Goal: Task Accomplishment & Management: Complete application form

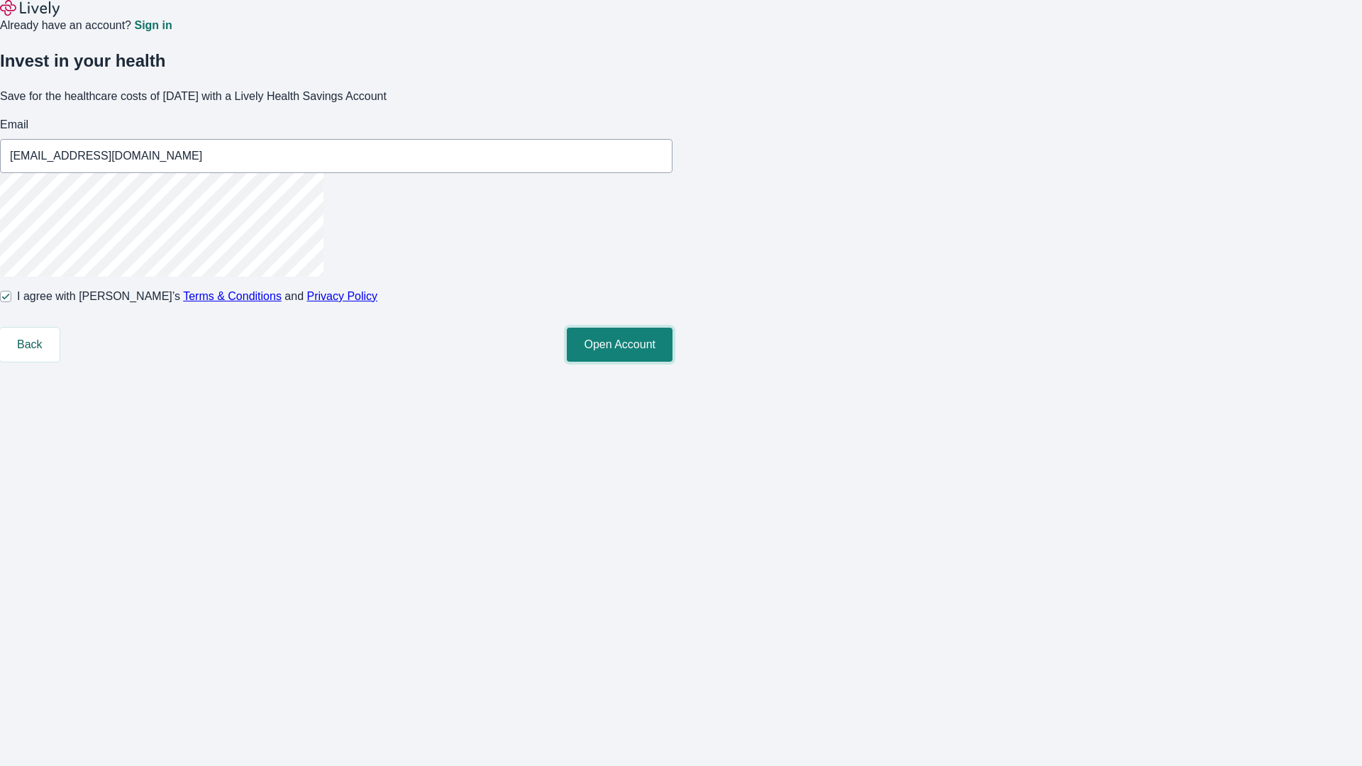
click at [672, 362] on button "Open Account" at bounding box center [620, 345] width 106 height 34
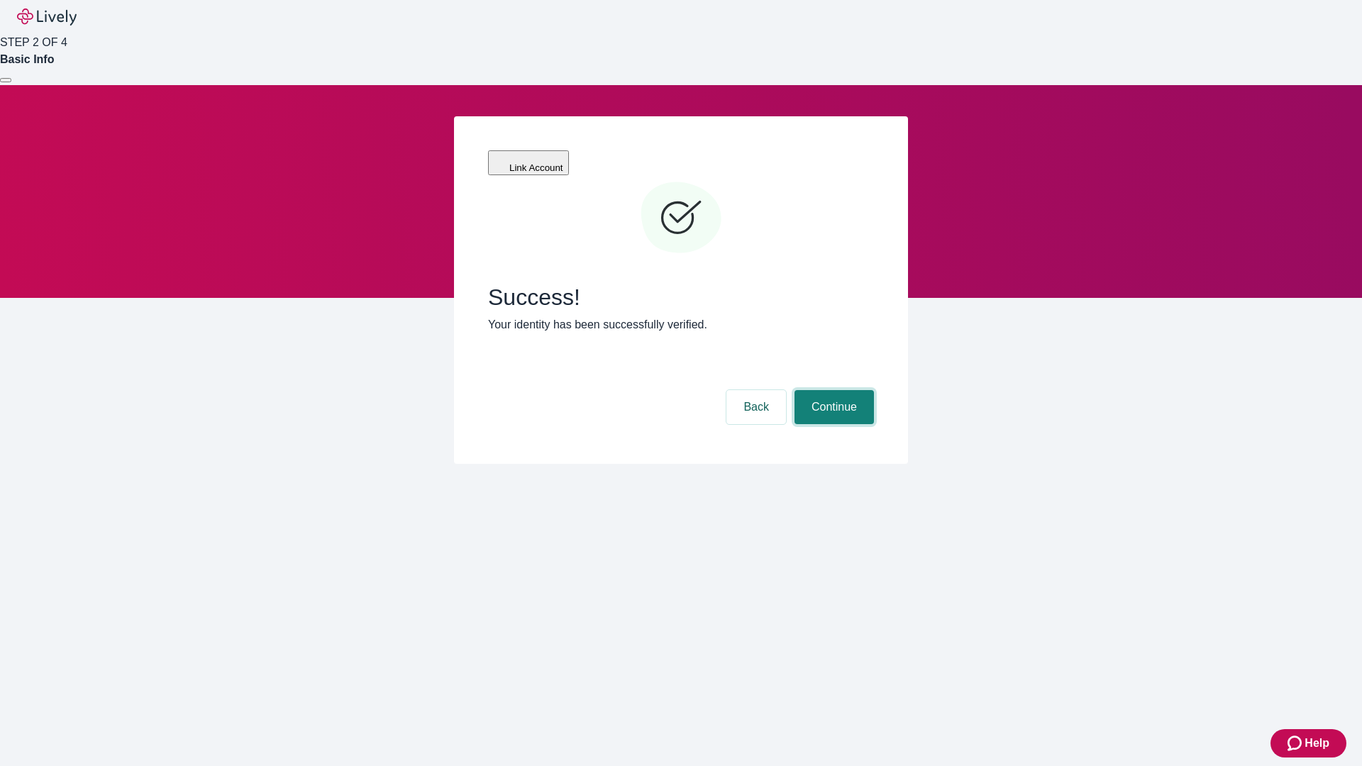
click at [832, 390] on button "Continue" at bounding box center [833, 407] width 79 height 34
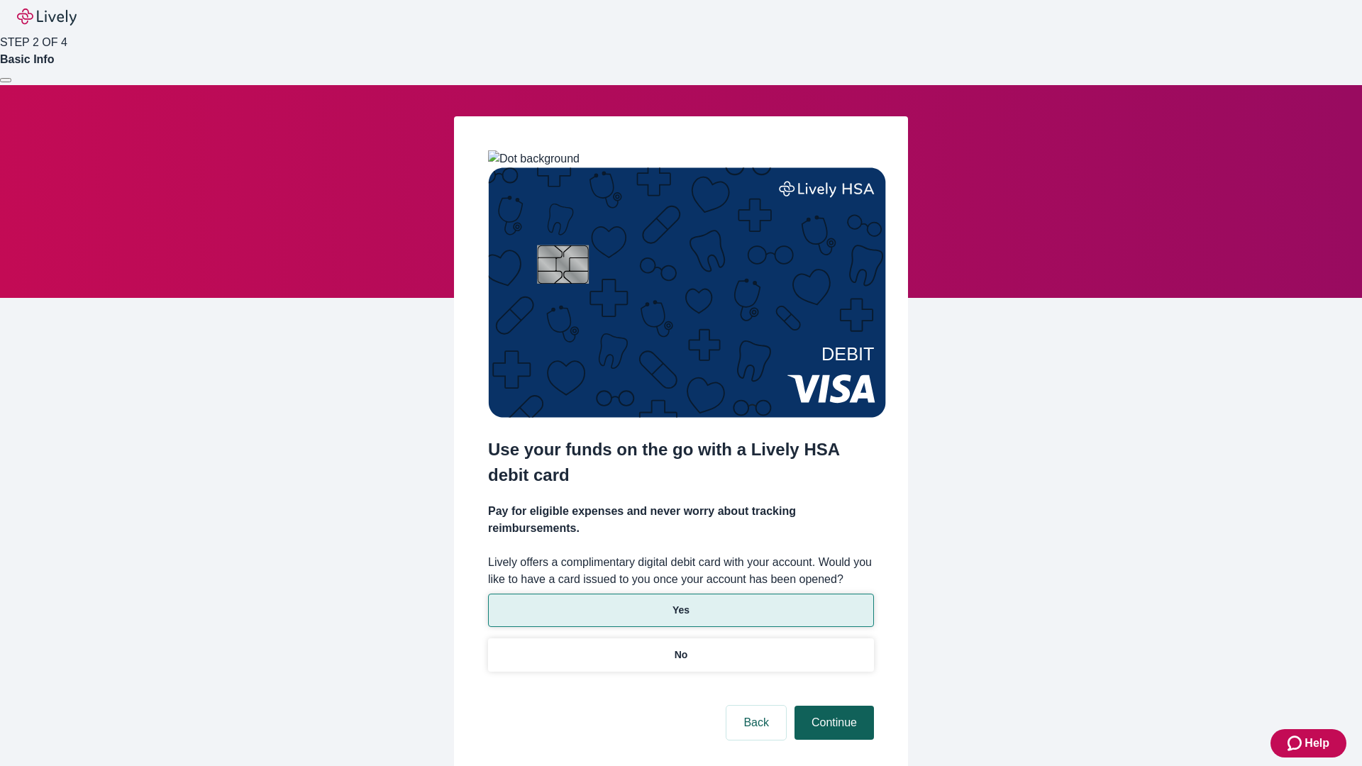
click at [680, 603] on p "Yes" at bounding box center [680, 610] width 17 height 15
click at [832, 706] on button "Continue" at bounding box center [833, 723] width 79 height 34
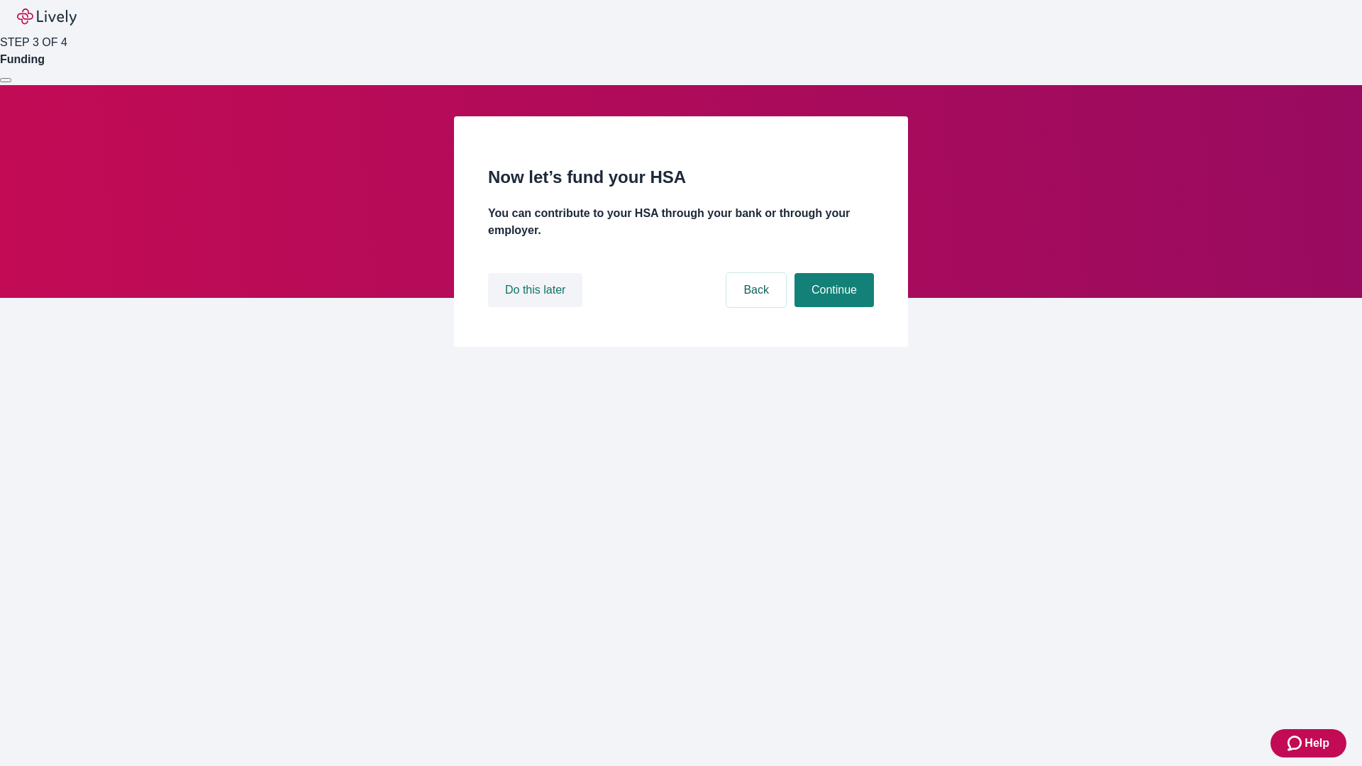
click at [537, 307] on button "Do this later" at bounding box center [535, 290] width 94 height 34
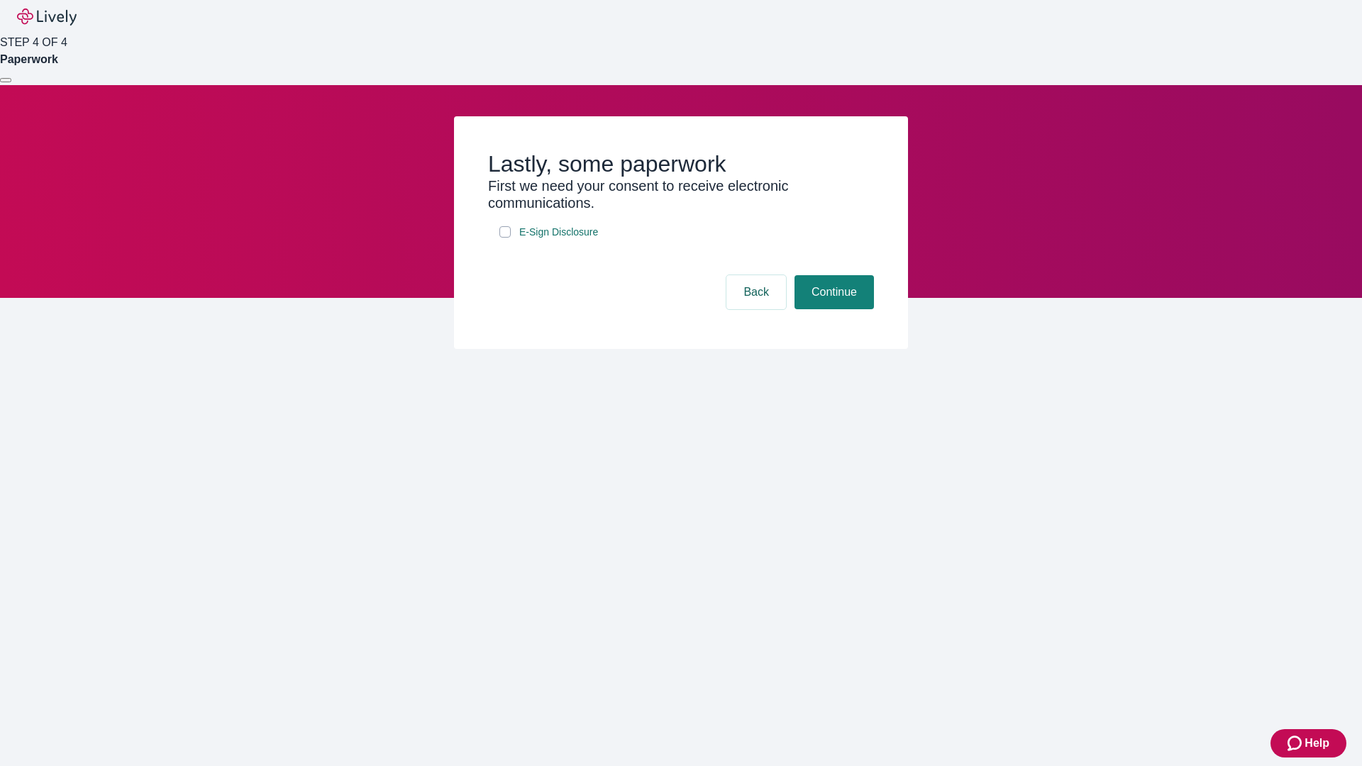
click at [505, 238] on input "E-Sign Disclosure" at bounding box center [504, 231] width 11 height 11
checkbox input "true"
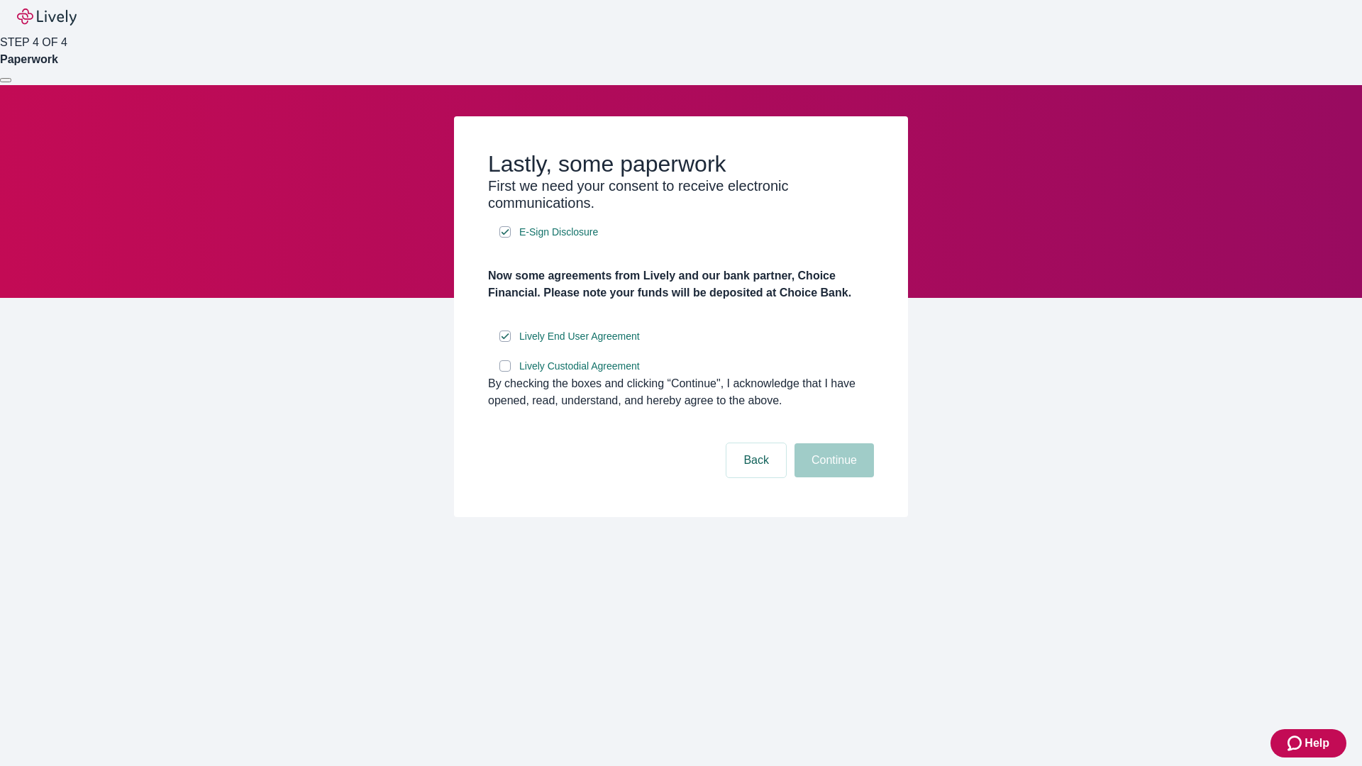
click at [505, 372] on input "Lively Custodial Agreement" at bounding box center [504, 365] width 11 height 11
checkbox input "true"
click at [832, 477] on button "Continue" at bounding box center [833, 460] width 79 height 34
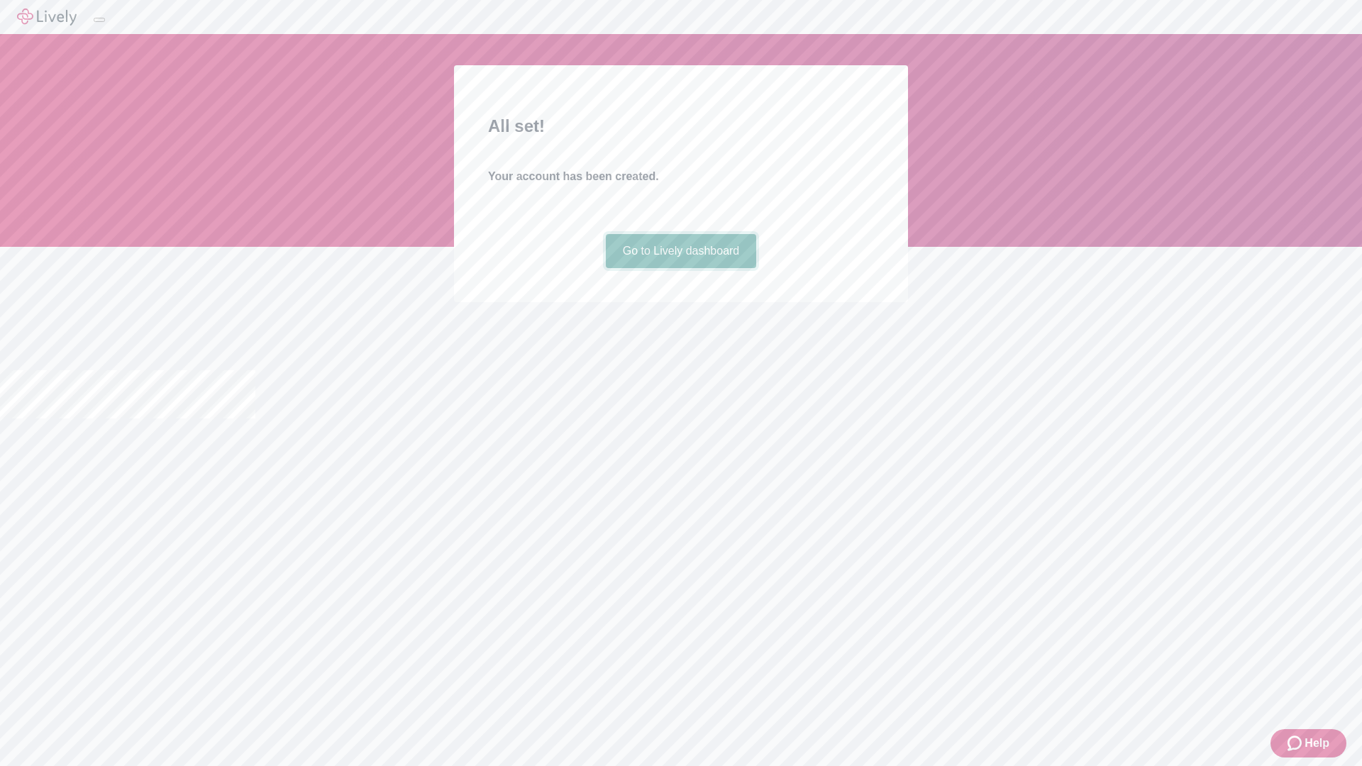
click at [680, 268] on link "Go to Lively dashboard" at bounding box center [681, 251] width 151 height 34
